Goal: Transaction & Acquisition: Purchase product/service

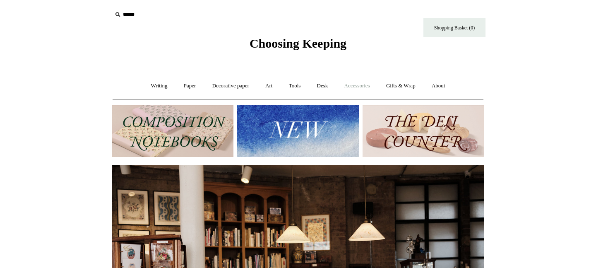
click at [360, 87] on link "Accessories +" at bounding box center [357, 86] width 41 height 22
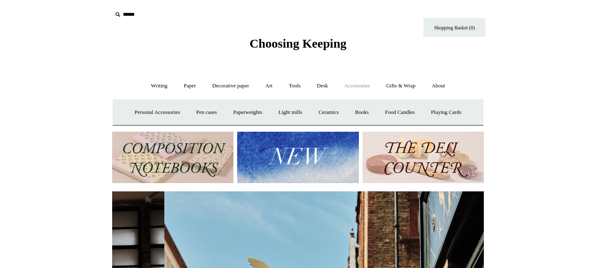
scroll to position [0, 372]
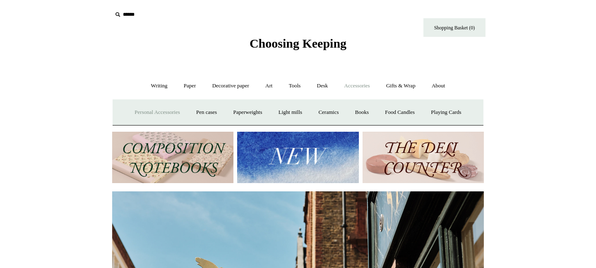
click at [163, 110] on link "Personal Accessories +" at bounding box center [157, 112] width 60 height 22
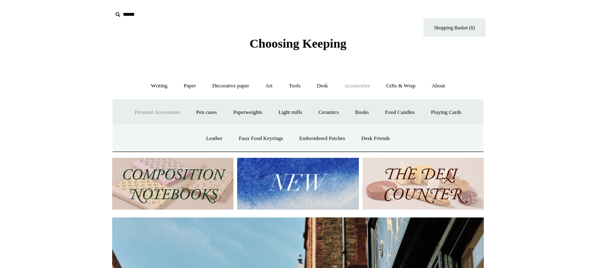
click at [118, 12] on icon at bounding box center [117, 14] width 9 height 9
click at [117, 14] on icon at bounding box center [117, 14] width 9 height 9
click at [128, 14] on input "text" at bounding box center [163, 14] width 102 height 15
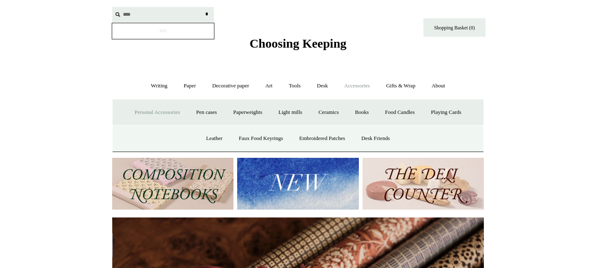
scroll to position [0, 744]
type input "****"
click at [202, 7] on input "*" at bounding box center [206, 14] width 8 height 14
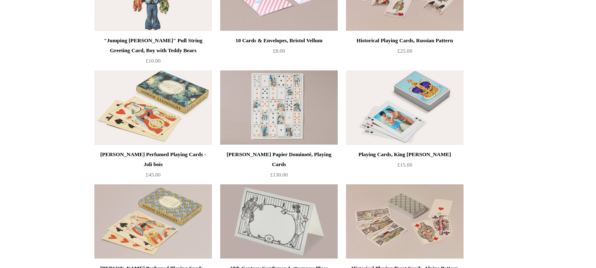
scroll to position [3773, 0]
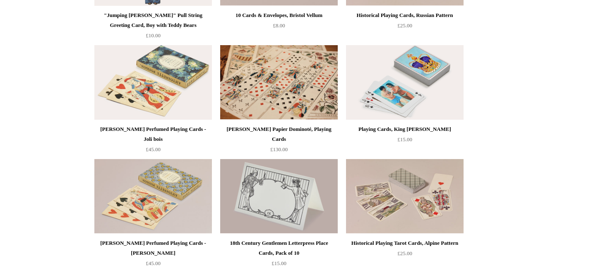
click at [285, 87] on img at bounding box center [279, 82] width 118 height 75
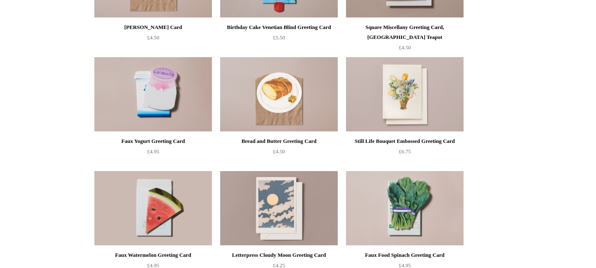
scroll to position [0, 0]
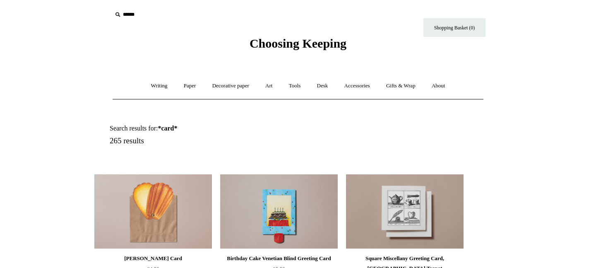
click at [117, 18] on icon at bounding box center [117, 14] width 9 height 9
click at [117, 17] on icon at bounding box center [117, 14] width 9 height 9
click at [117, 14] on icon at bounding box center [117, 14] width 9 height 9
click at [128, 14] on input "text" at bounding box center [163, 14] width 102 height 15
click at [187, 87] on link "Paper +" at bounding box center [189, 86] width 27 height 22
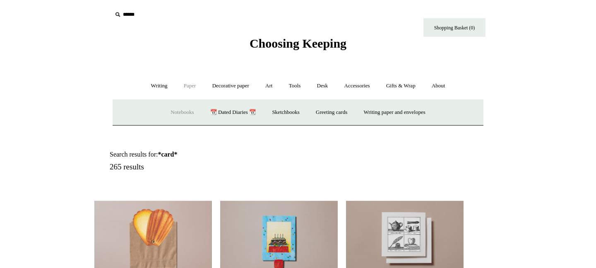
click at [166, 113] on link "Notebooks +" at bounding box center [182, 112] width 38 height 22
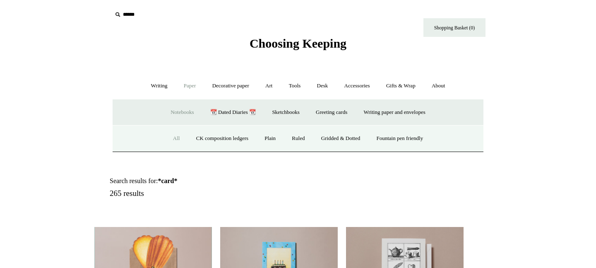
click at [168, 138] on link "All" at bounding box center [177, 139] width 22 height 22
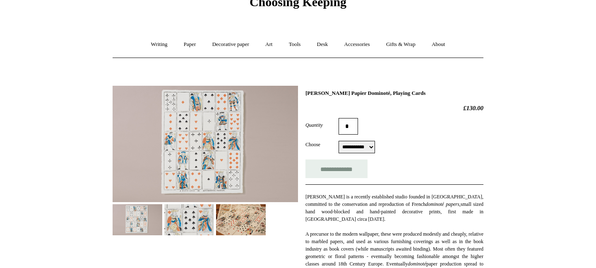
scroll to position [60, 0]
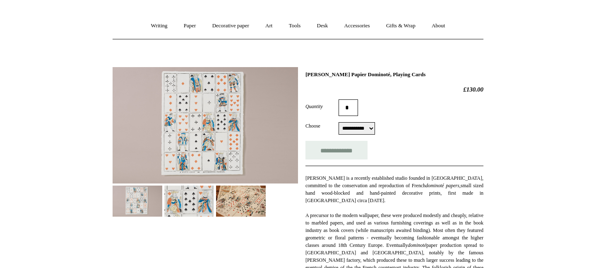
click at [164, 186] on img at bounding box center [189, 201] width 50 height 31
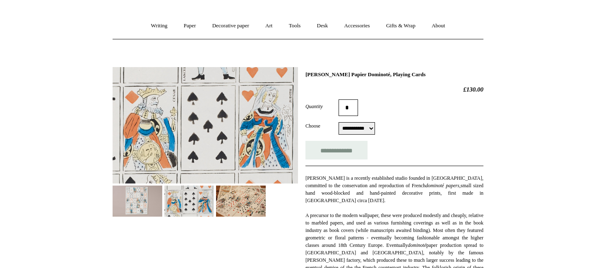
click at [235, 202] on img at bounding box center [241, 201] width 50 height 31
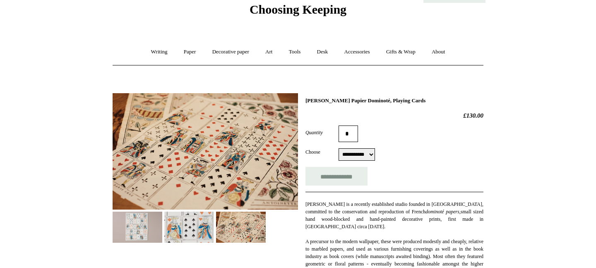
scroll to position [0, 0]
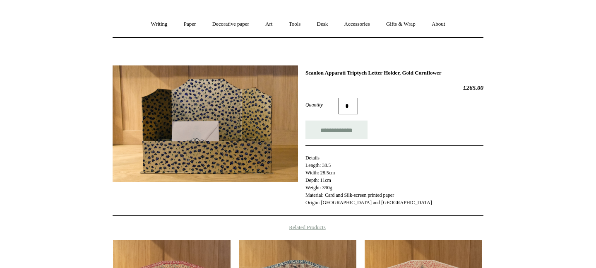
scroll to position [76, 0]
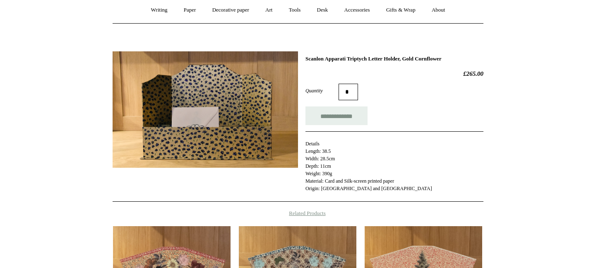
click at [215, 124] on img at bounding box center [206, 109] width 186 height 116
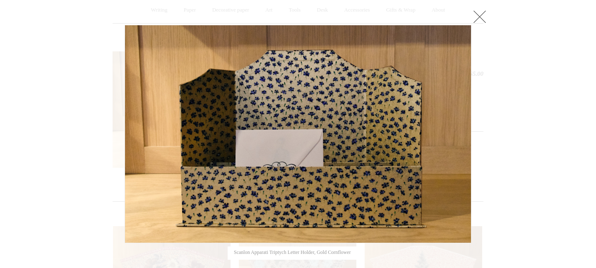
click at [480, 14] on link at bounding box center [480, 16] width 17 height 17
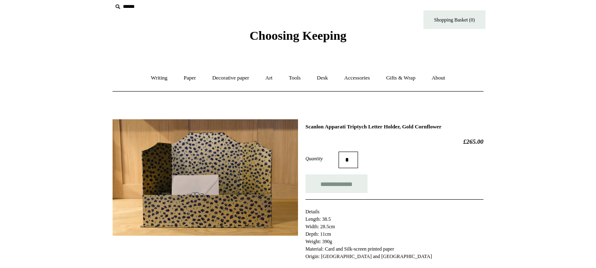
scroll to position [0, 0]
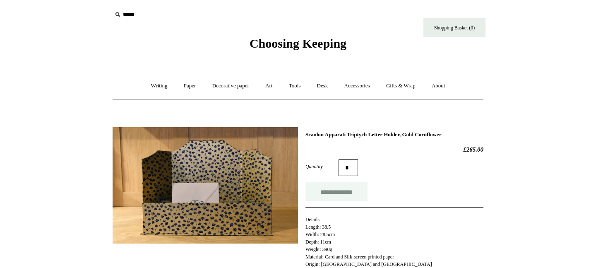
click at [345, 188] on input "**********" at bounding box center [337, 191] width 62 height 19
type input "**********"
click at [446, 26] on link "Shopping Basket (1)" at bounding box center [455, 27] width 62 height 19
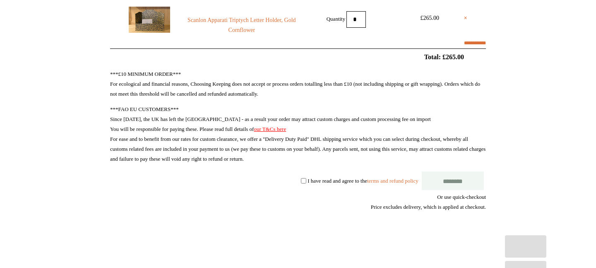
scroll to position [136, 0]
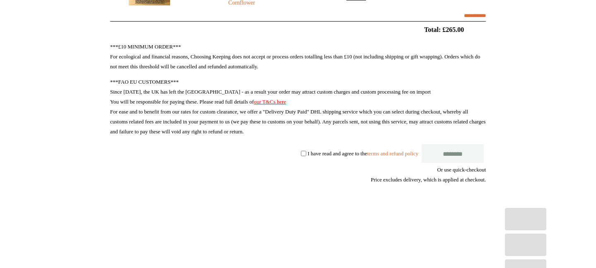
select select "******"
type input "*******"
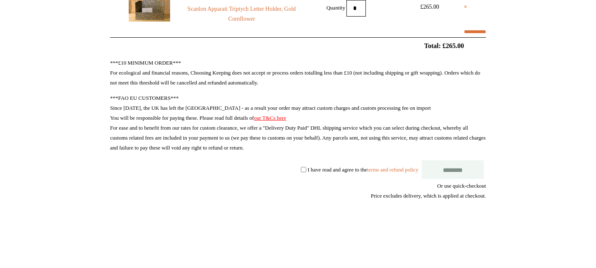
scroll to position [103, 0]
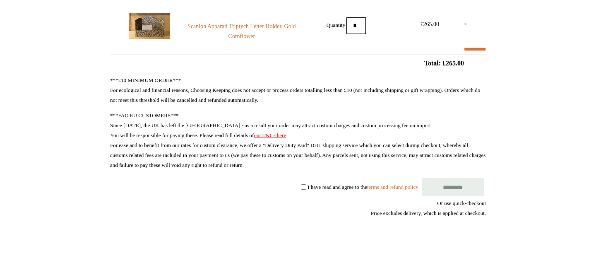
click at [445, 190] on input "********" at bounding box center [453, 187] width 62 height 19
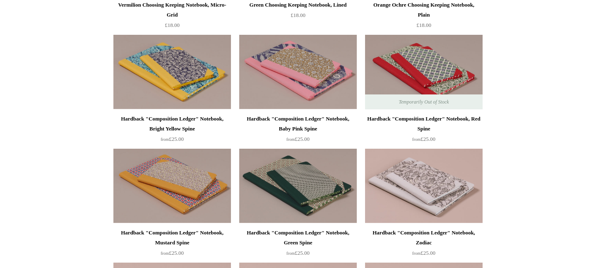
scroll to position [183, 0]
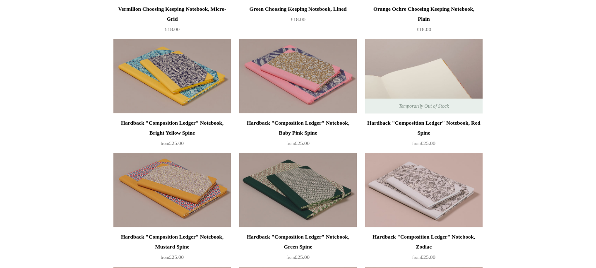
click at [426, 60] on img at bounding box center [424, 76] width 118 height 75
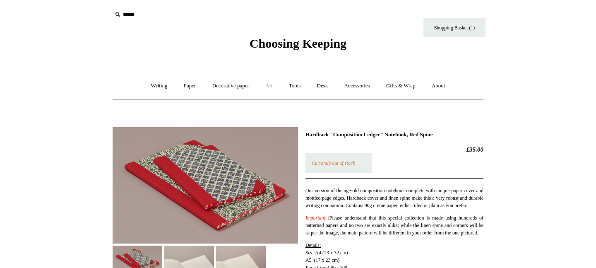
click at [270, 87] on link "Art +" at bounding box center [269, 86] width 22 height 22
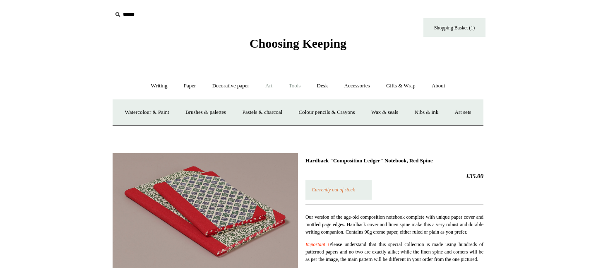
click at [294, 87] on link "Tools +" at bounding box center [295, 86] width 27 height 22
click at [326, 84] on link "Desk +" at bounding box center [323, 86] width 26 height 22
click at [392, 110] on link "Scanlon Apparati" at bounding box center [387, 112] width 52 height 22
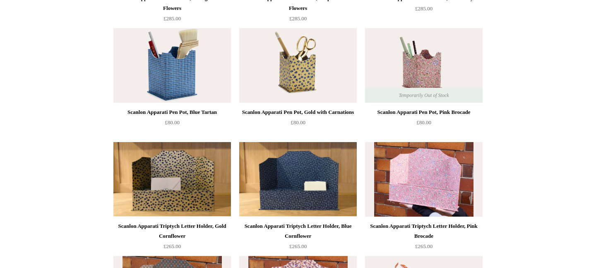
scroll to position [419, 0]
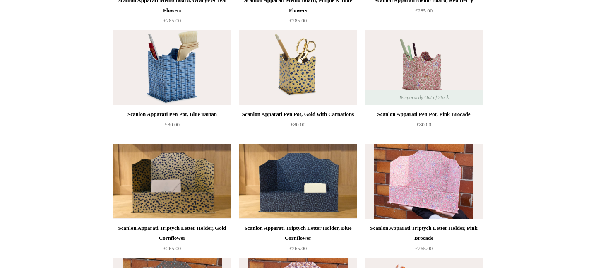
click at [166, 188] on img at bounding box center [172, 181] width 118 height 75
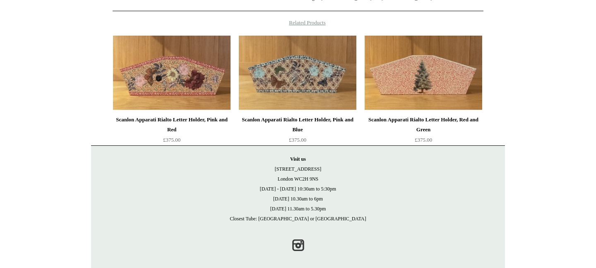
scroll to position [274, 0]
